Goal: Task Accomplishment & Management: Check status

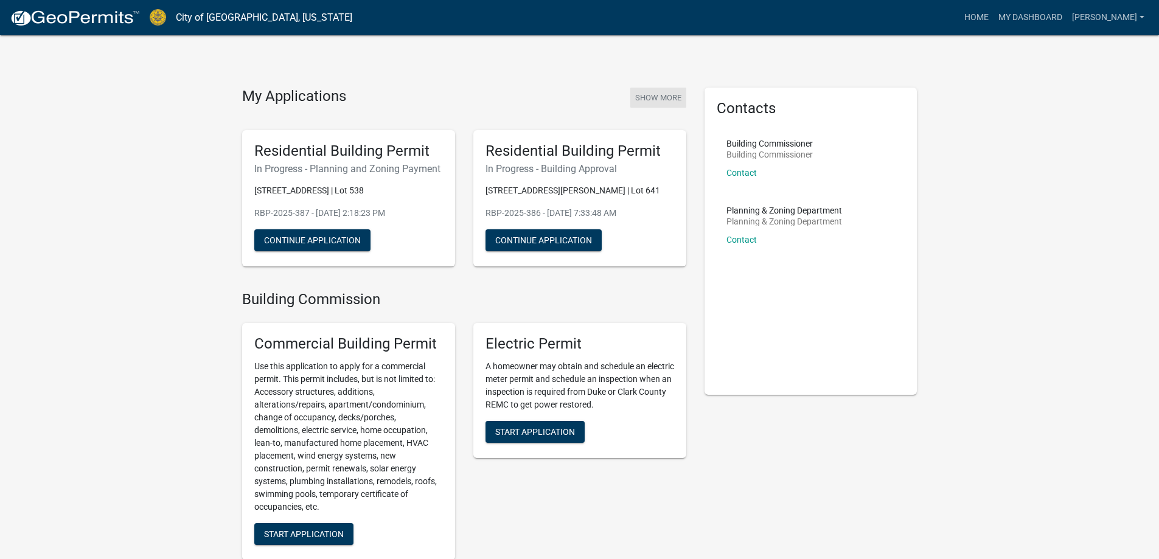
click at [668, 100] on button "Show More" at bounding box center [659, 98] width 56 height 20
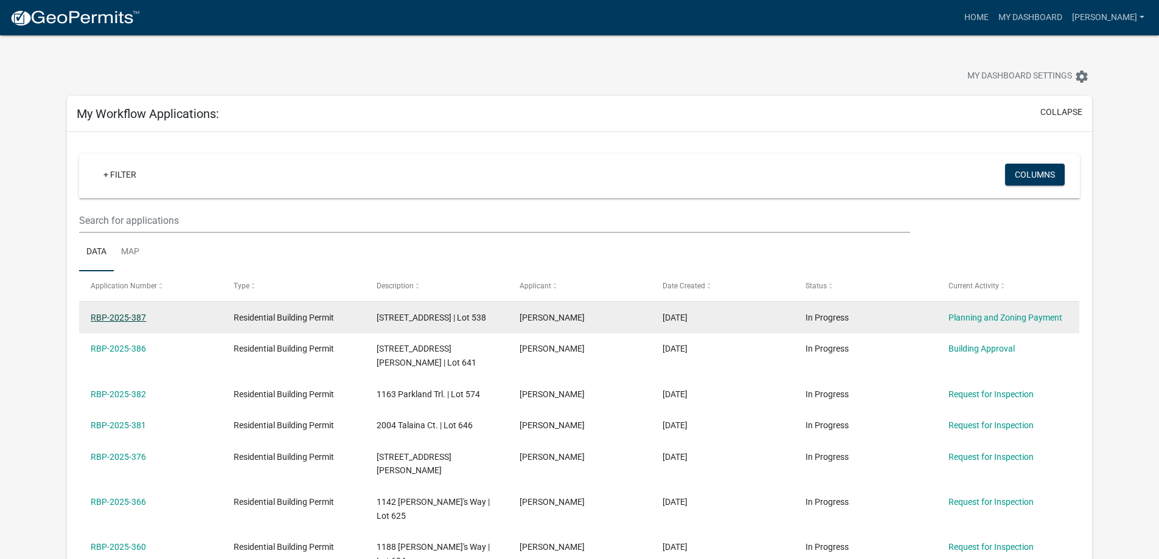
click at [142, 320] on link "RBP-2025-387" at bounding box center [118, 318] width 55 height 10
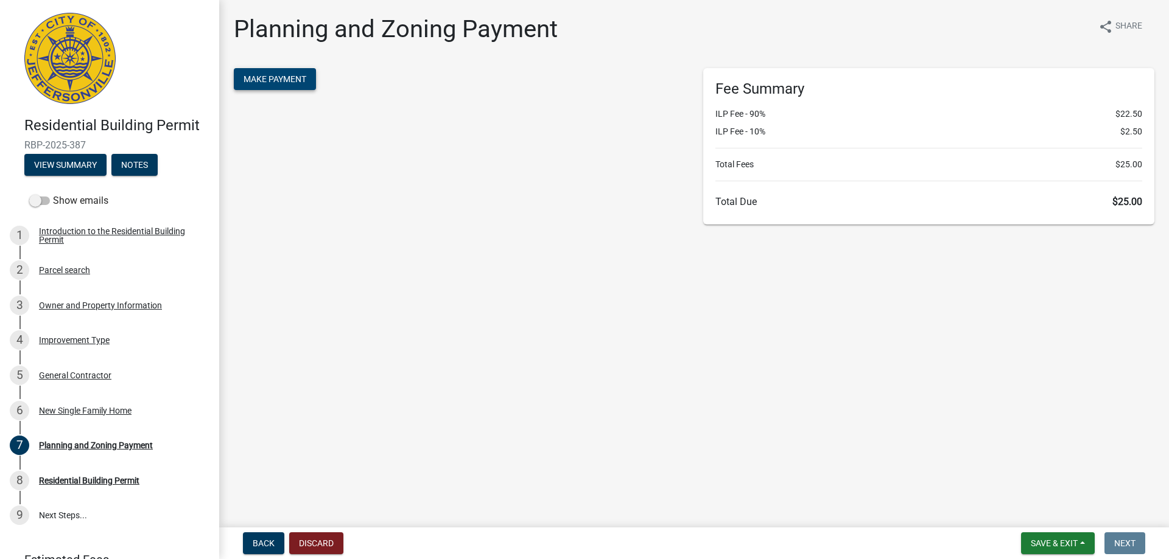
click at [256, 72] on button "Make Payment" at bounding box center [275, 79] width 82 height 22
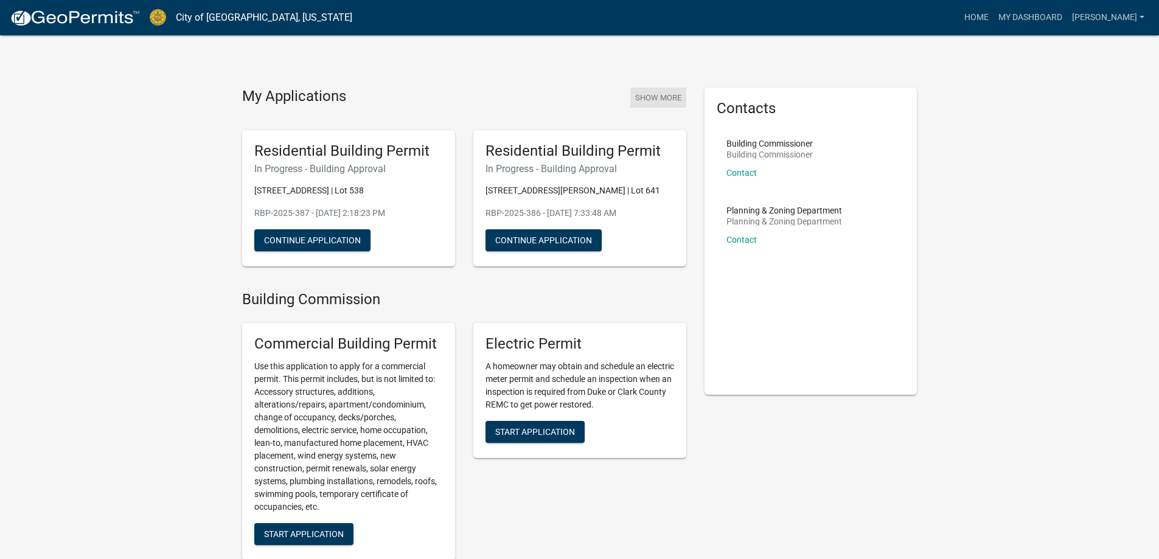
click at [666, 97] on button "Show More" at bounding box center [659, 98] width 56 height 20
